Goal: Navigation & Orientation: Find specific page/section

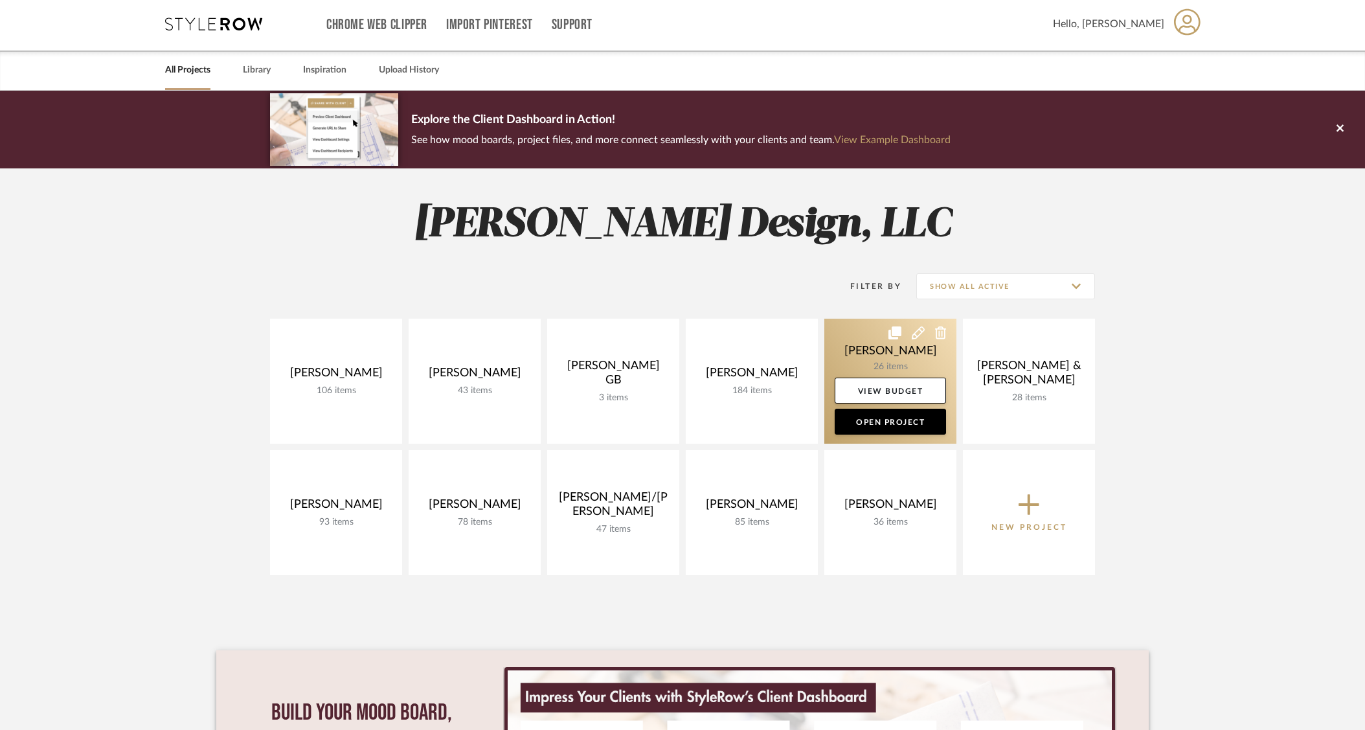
click at [880, 359] on link at bounding box center [890, 381] width 132 height 125
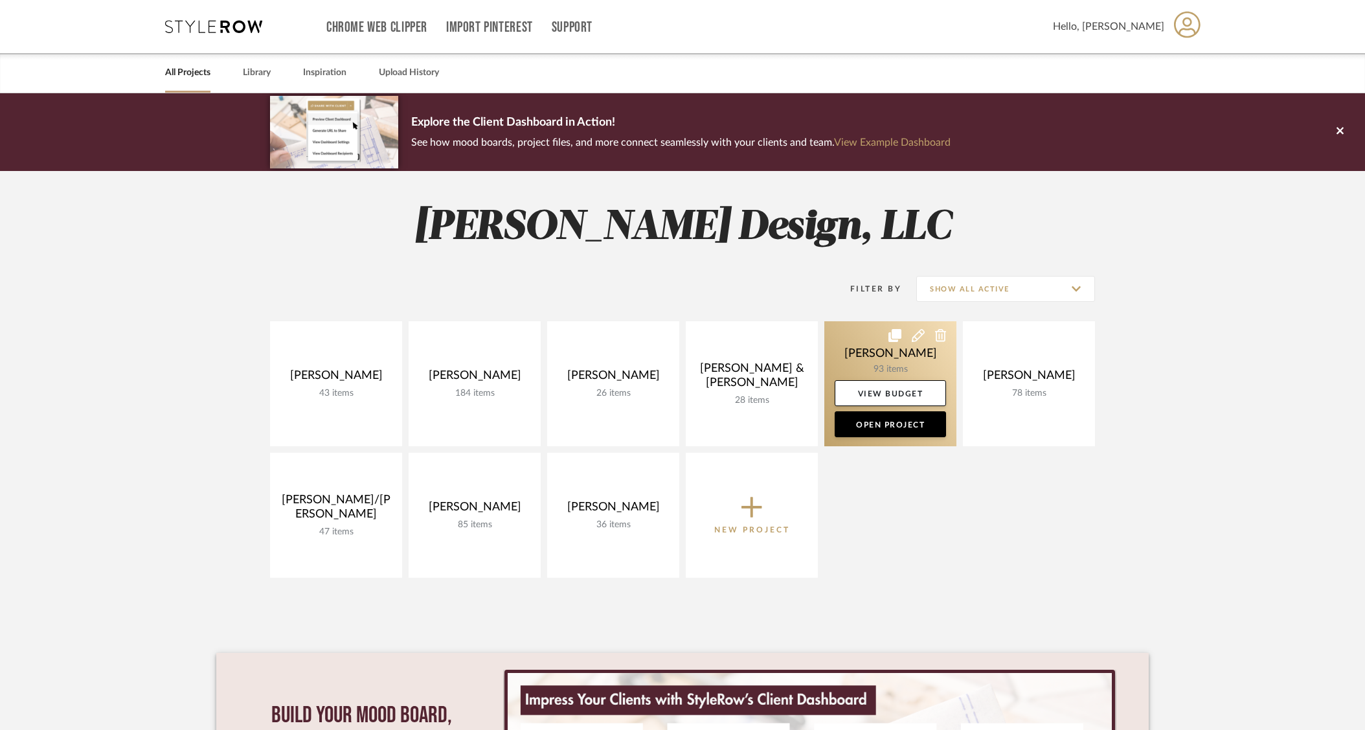
click at [877, 362] on link at bounding box center [890, 383] width 132 height 125
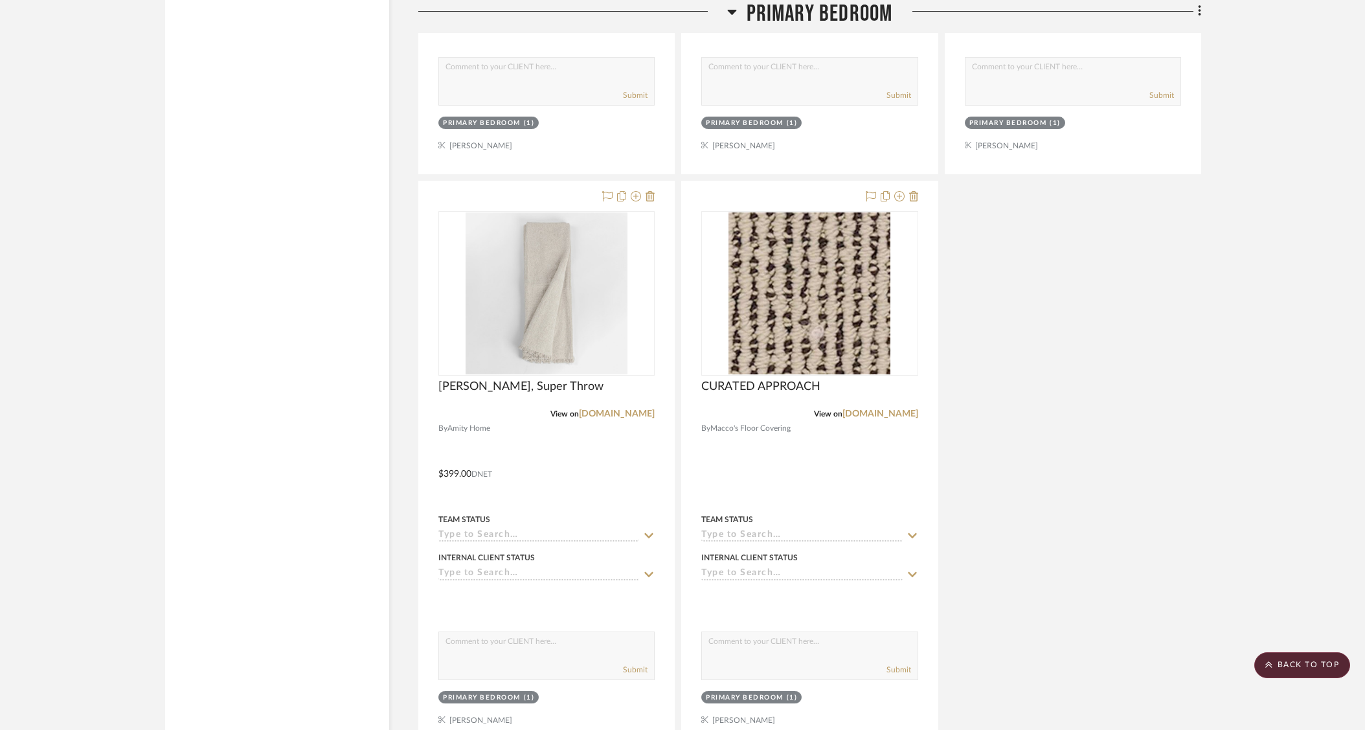
scroll to position [6900, 0]
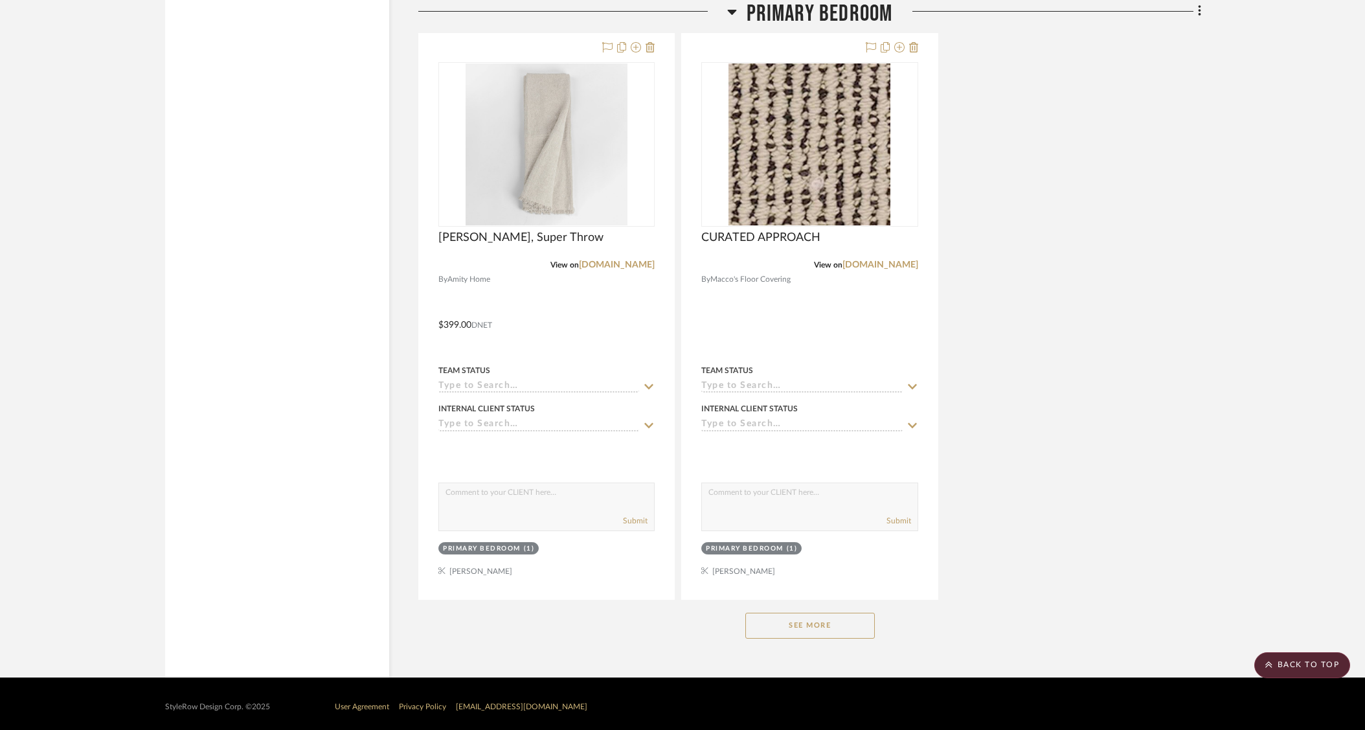
click at [774, 621] on button "See More" at bounding box center [809, 625] width 129 height 26
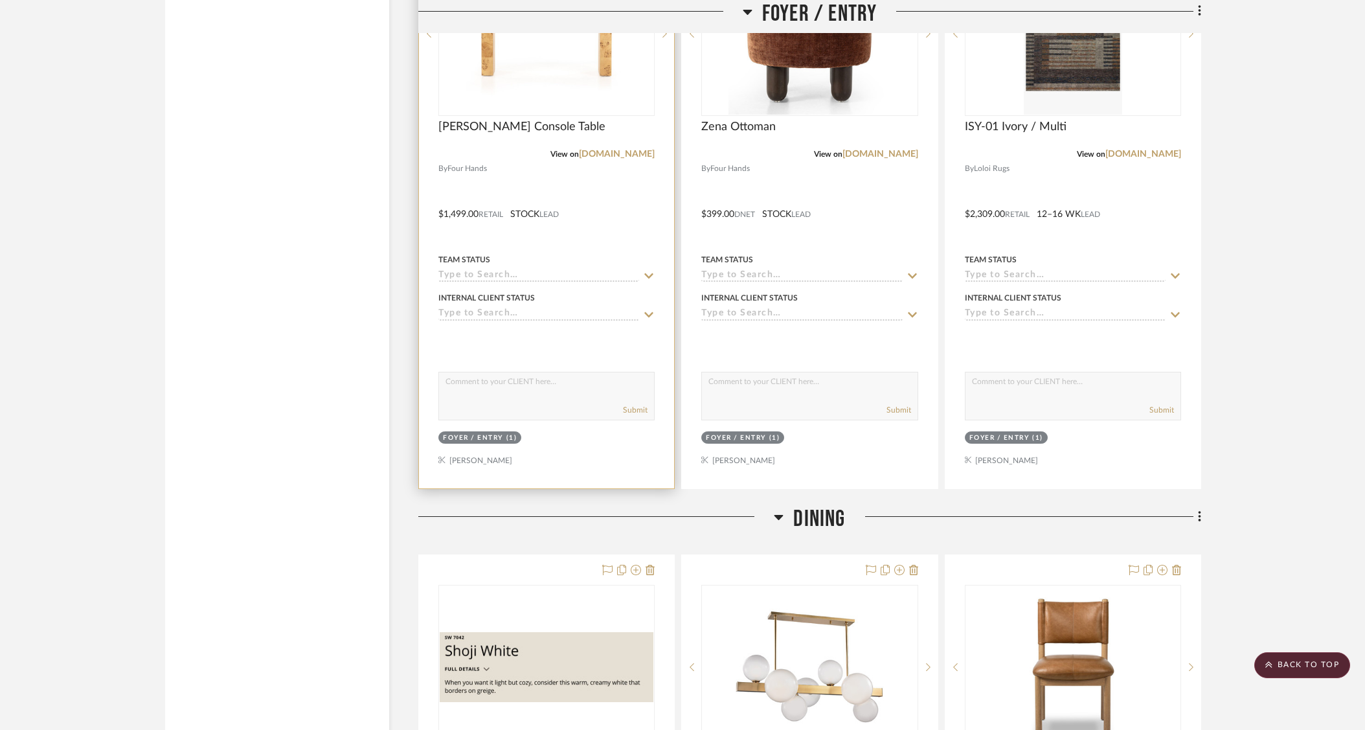
scroll to position [2577, 0]
